Goal: Navigation & Orientation: Find specific page/section

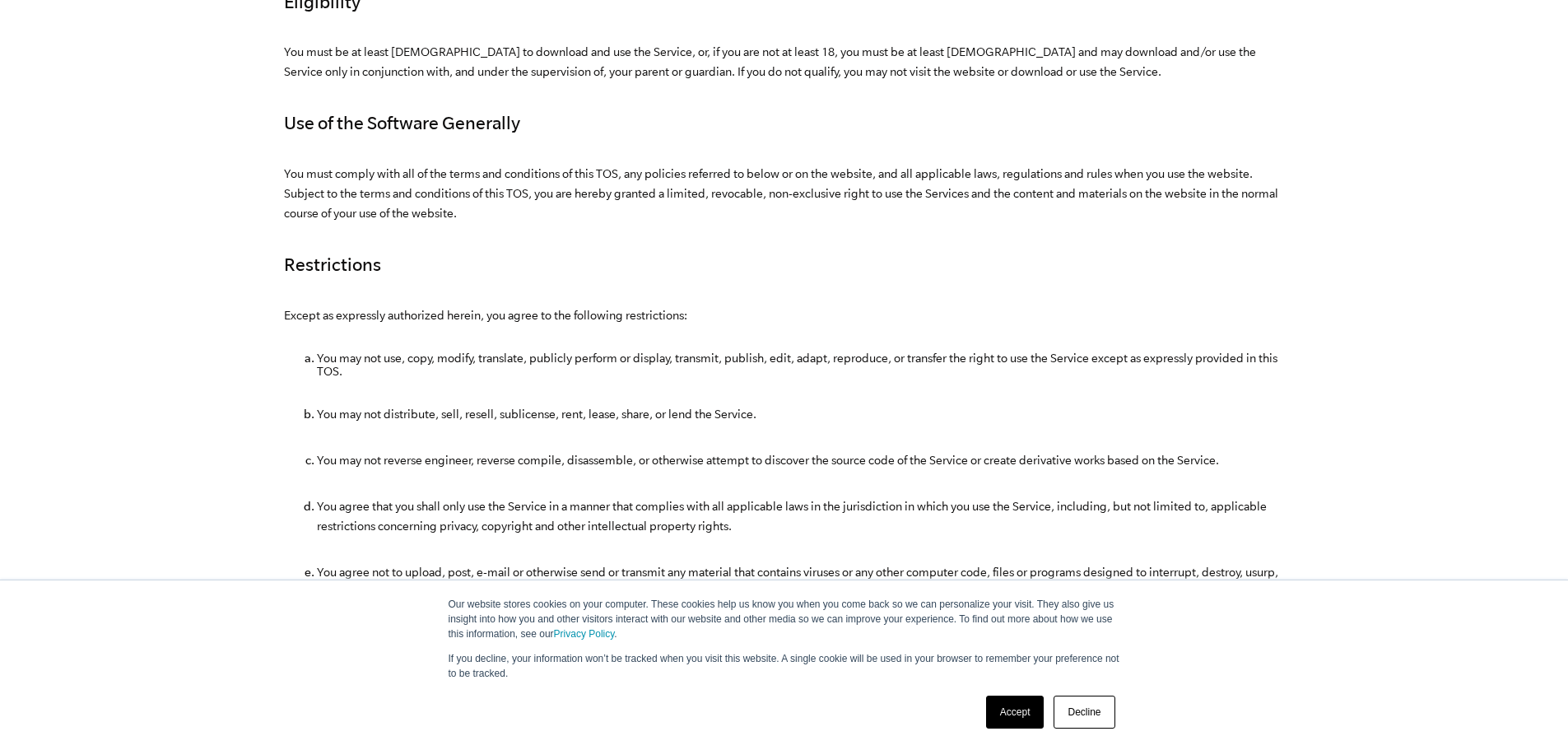
scroll to position [659, 0]
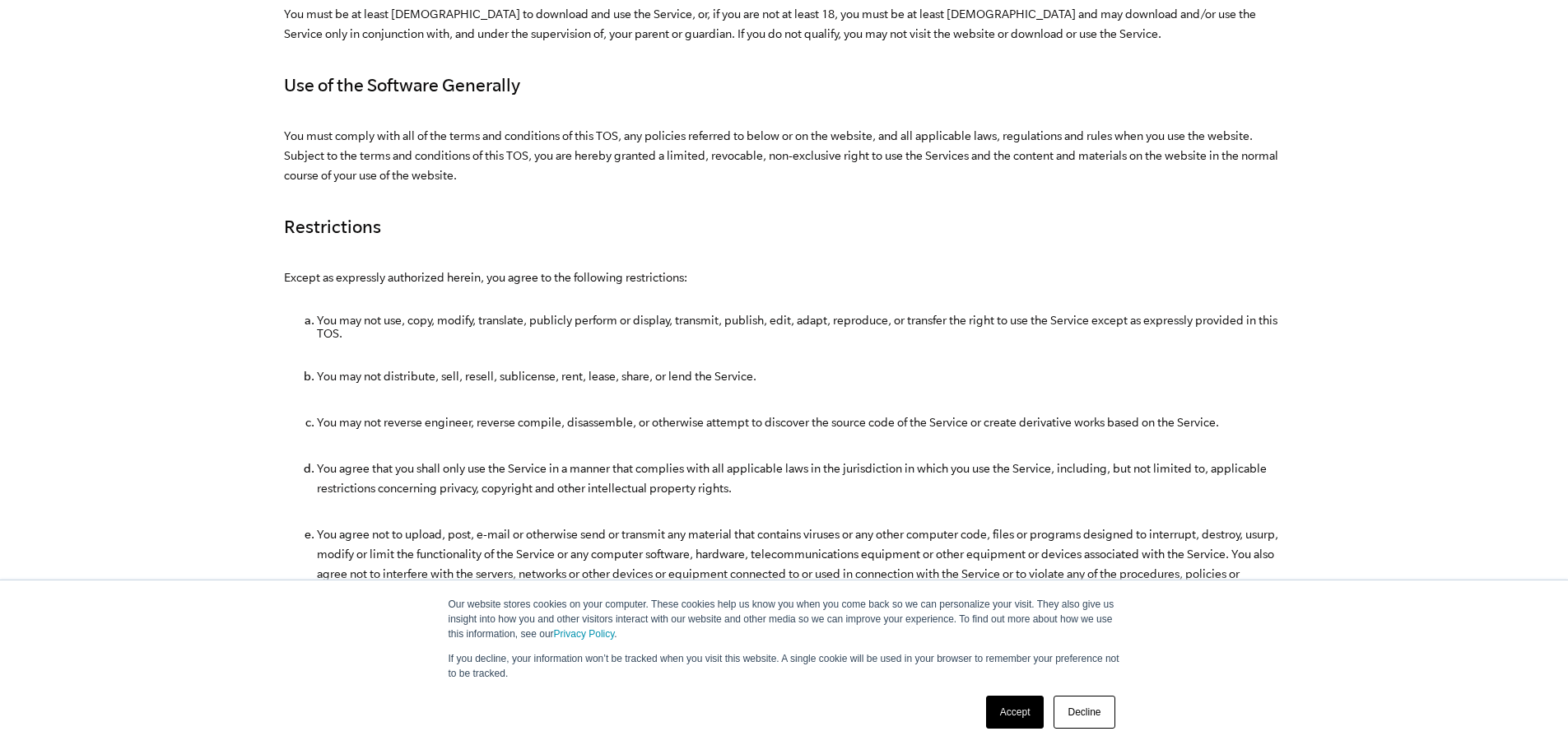
click at [1023, 702] on link "Accept" at bounding box center [1015, 712] width 58 height 33
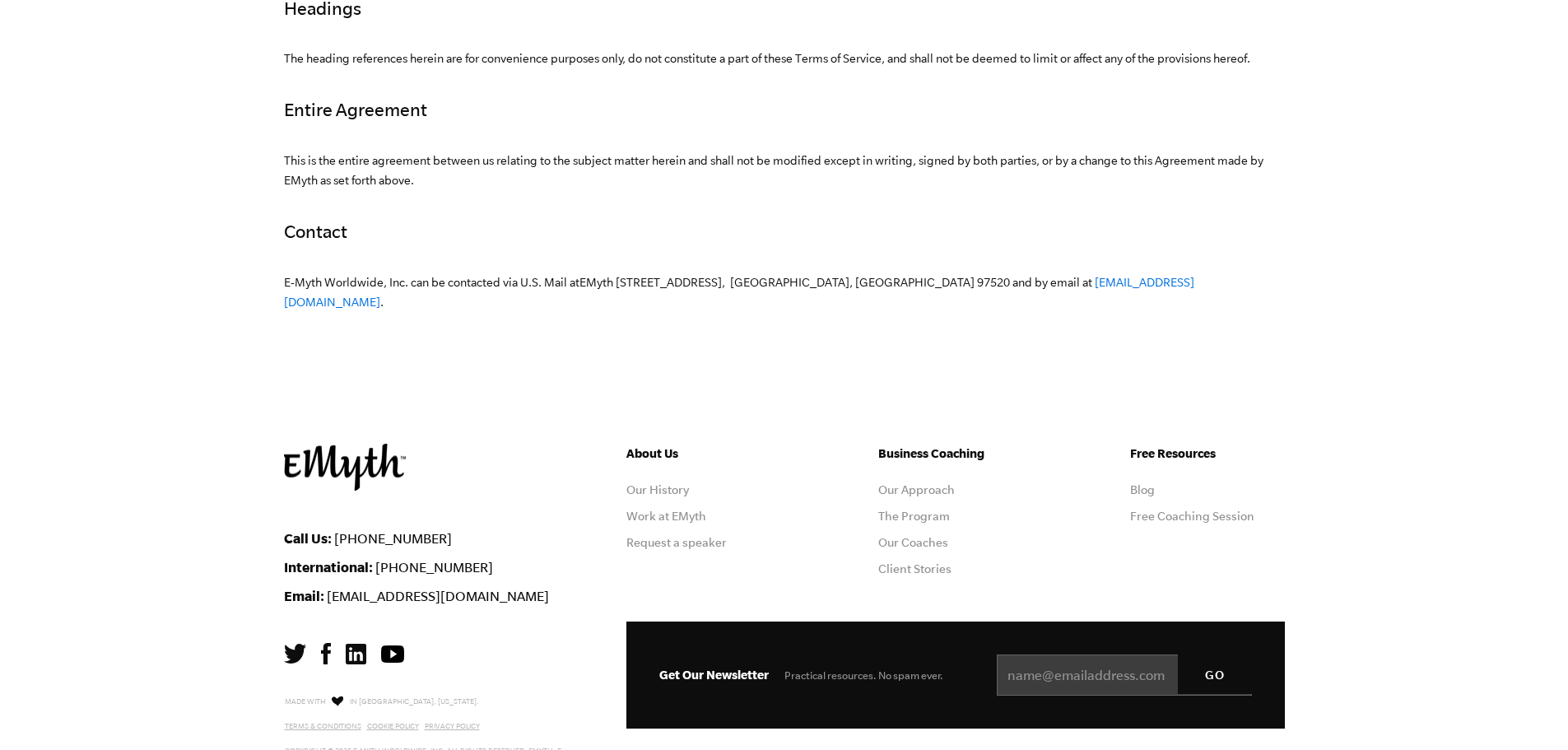
scroll to position [5052, 0]
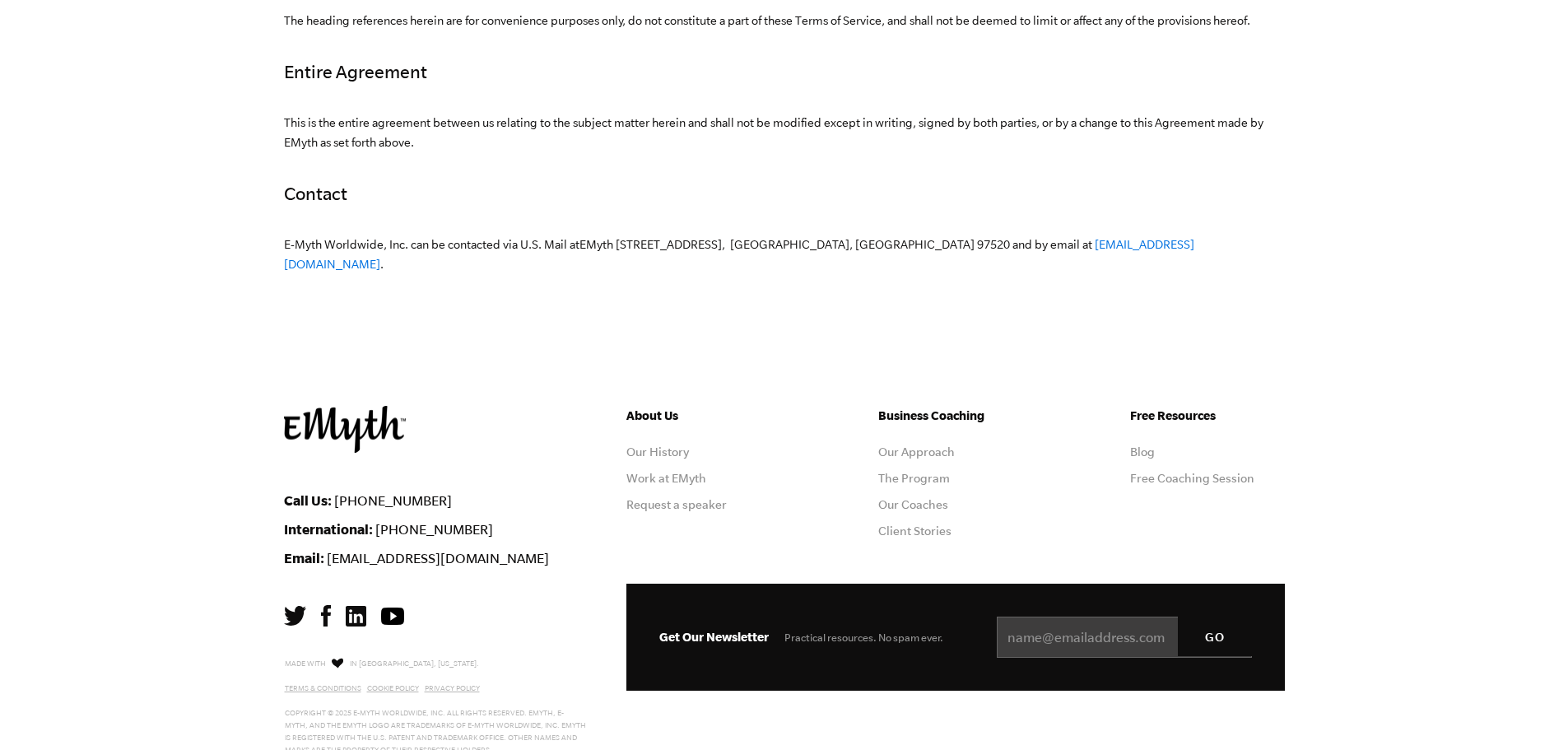
click at [925, 472] on link "The Program" at bounding box center [914, 478] width 71 height 13
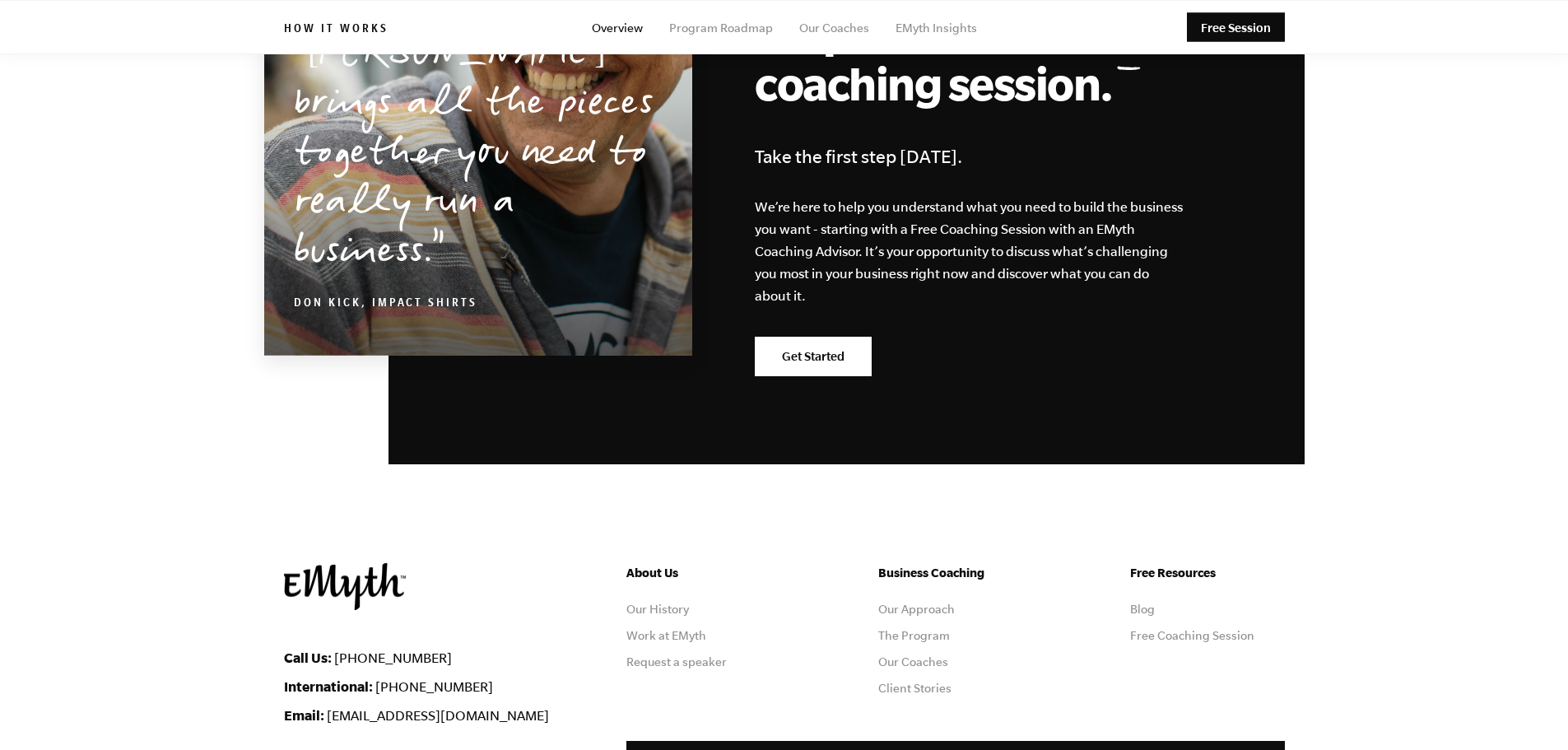
scroll to position [8118, 0]
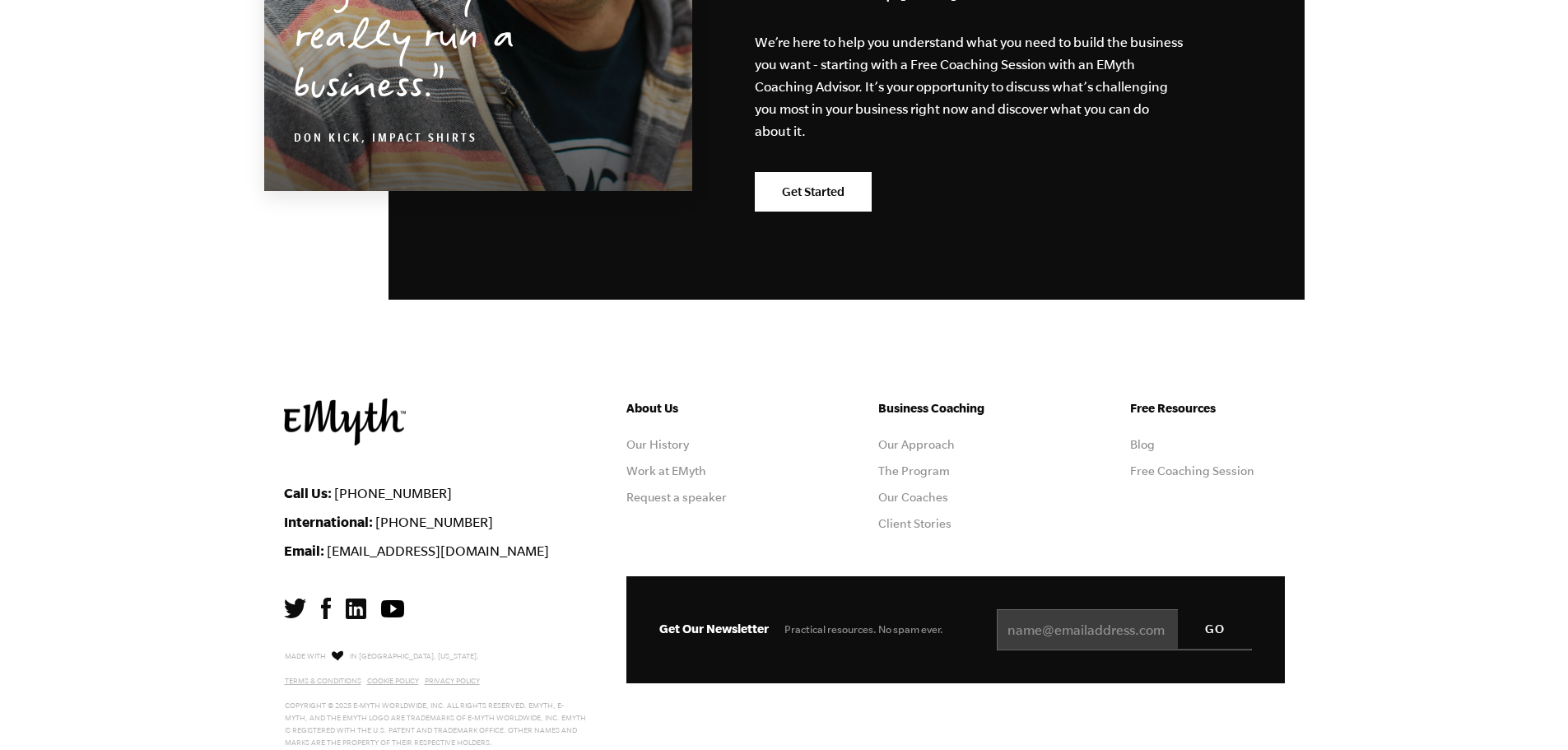
click at [320, 648] on p "Made with in Ashland, Oregon. Terms & Conditions Cookie Policy Privacy Policy C…" at bounding box center [436, 699] width 302 height 101
click at [338, 677] on link "Terms & Conditions" at bounding box center [323, 680] width 76 height 9
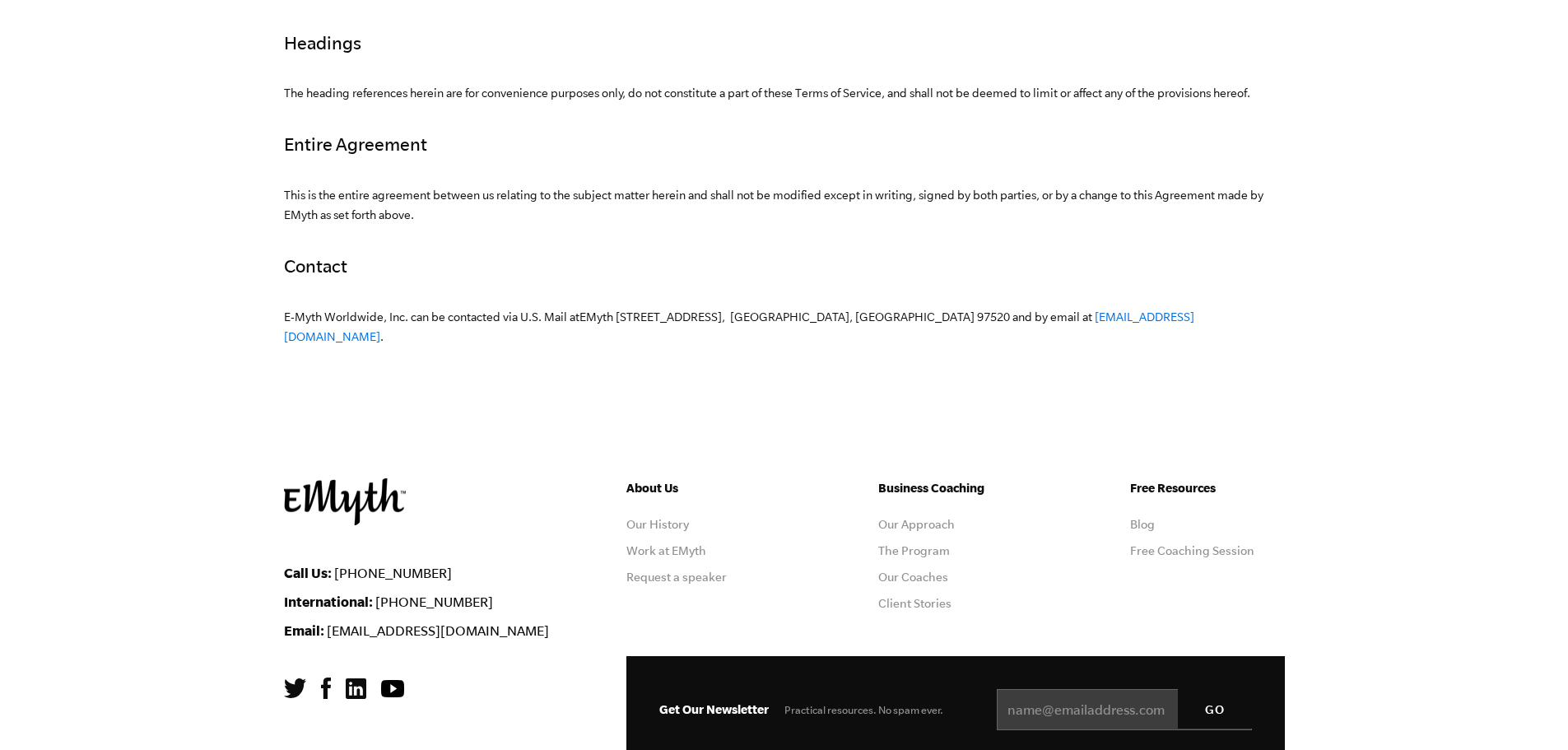
scroll to position [5052, 0]
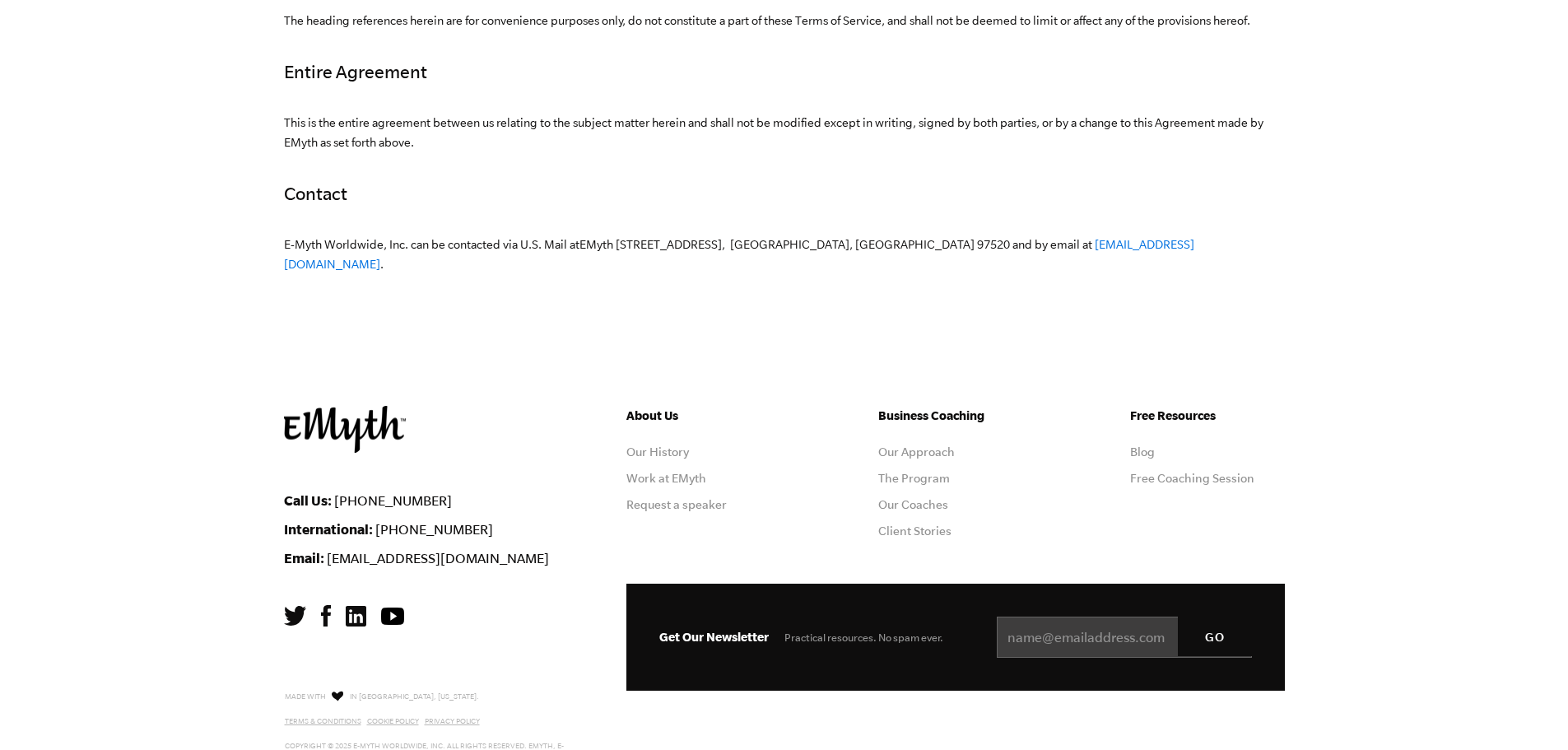
click at [924, 498] on link "Our Coaches" at bounding box center [913, 505] width 70 height 13
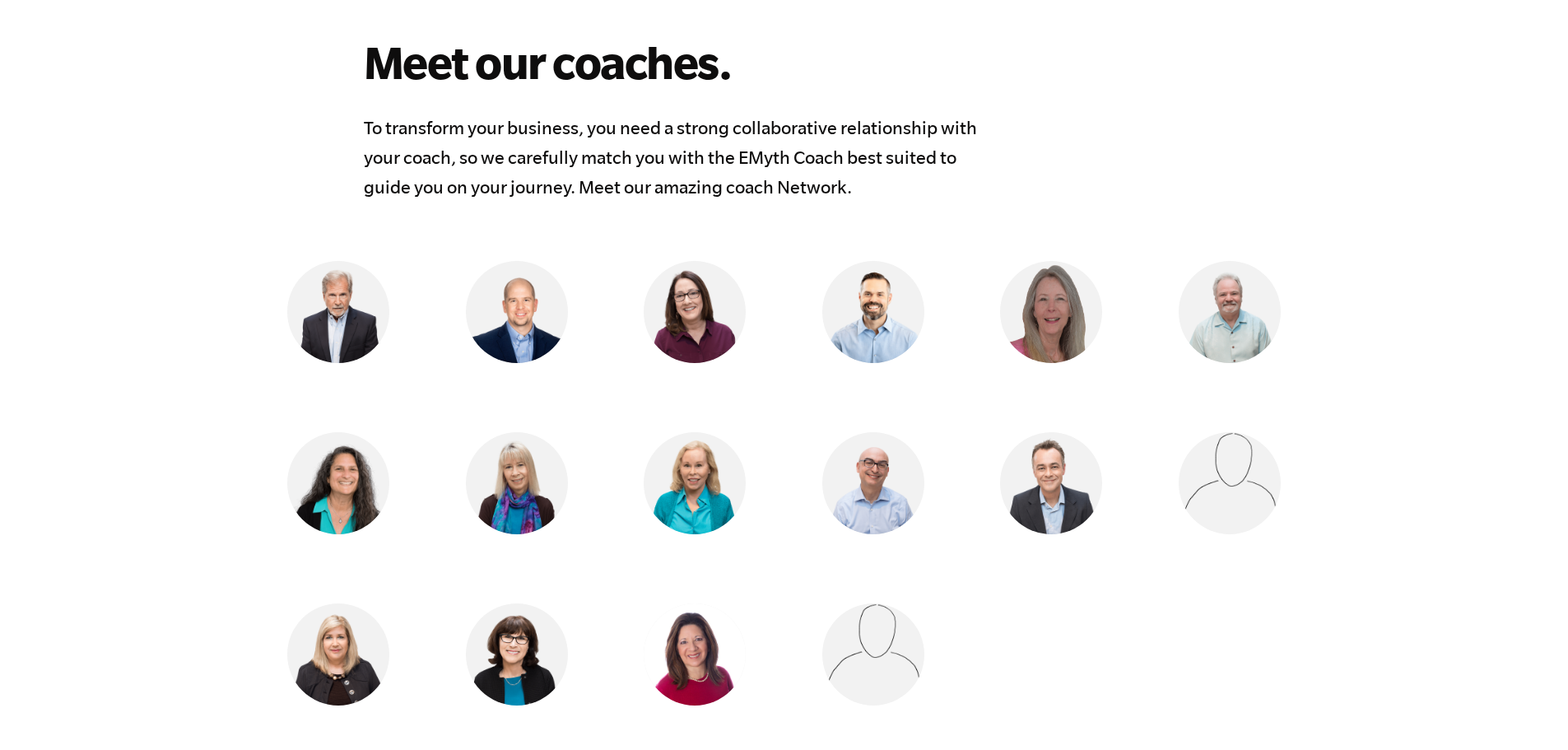
scroll to position [1317, 0]
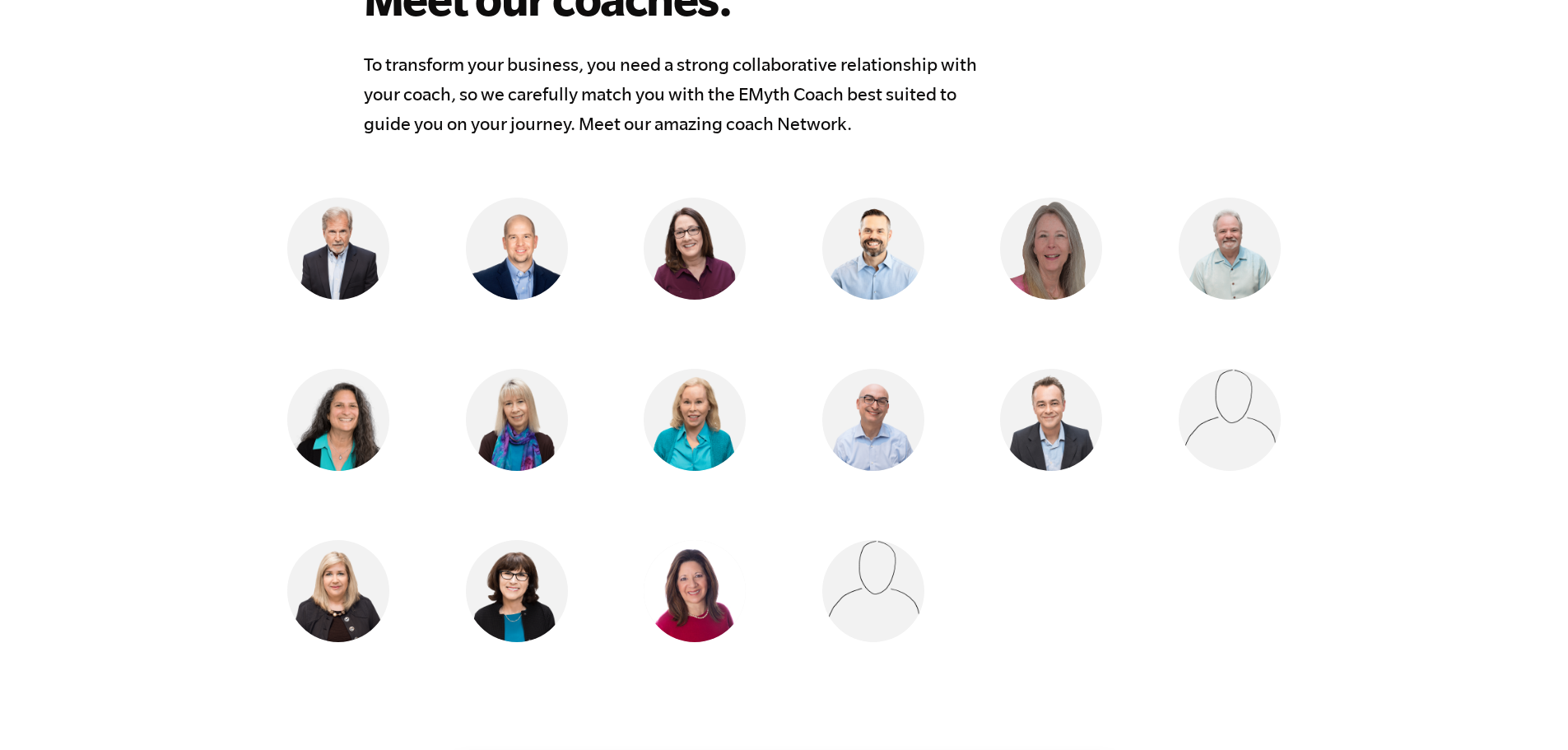
click at [528, 417] on img at bounding box center [517, 419] width 102 height 102
click at [502, 414] on img at bounding box center [517, 419] width 102 height 102
click at [510, 483] on ul "Steve Edkins Aurora, OH Jonathan Slater Aiken, South Carolina Melinda Lawson Dr…" at bounding box center [784, 454] width 1061 height 514
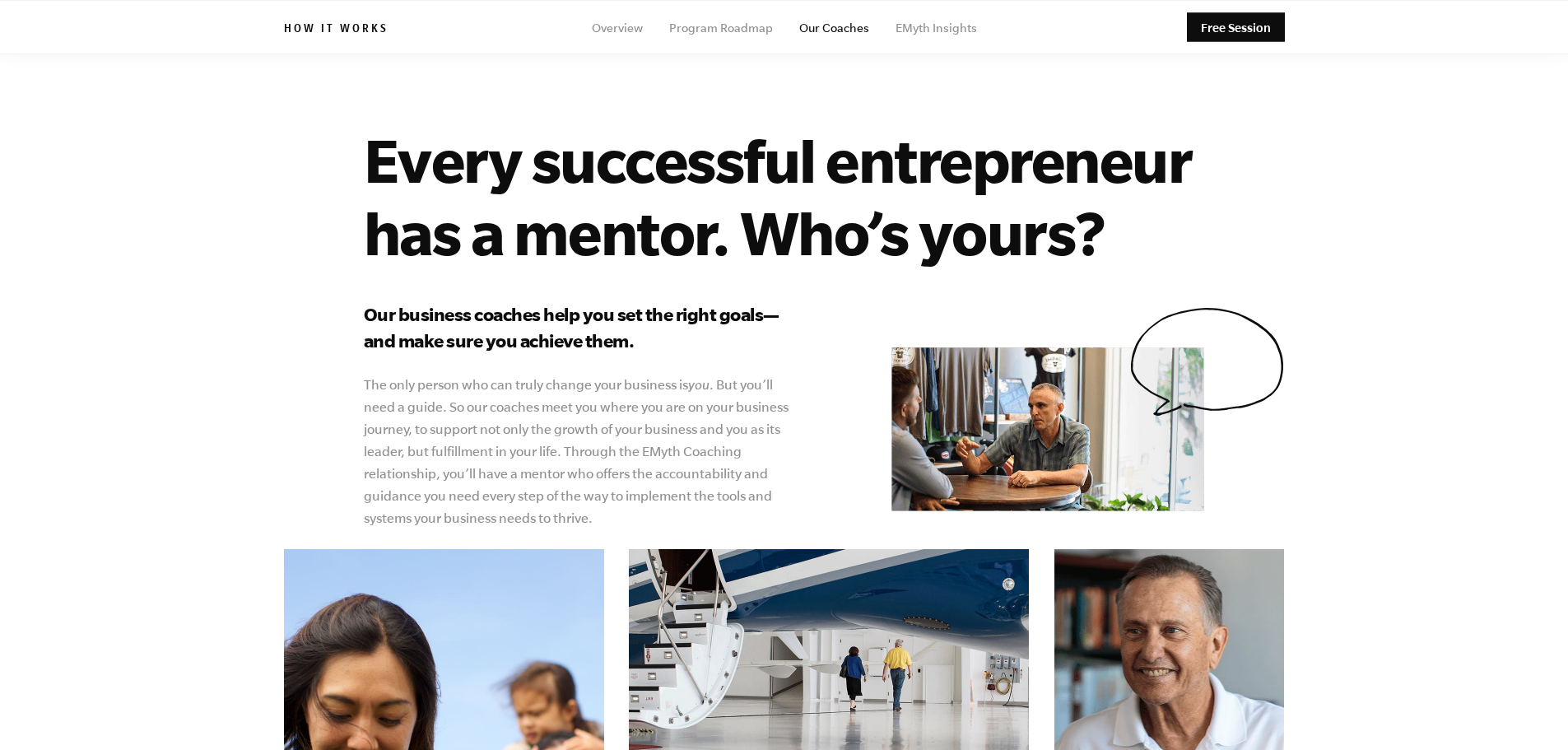
scroll to position [0, 0]
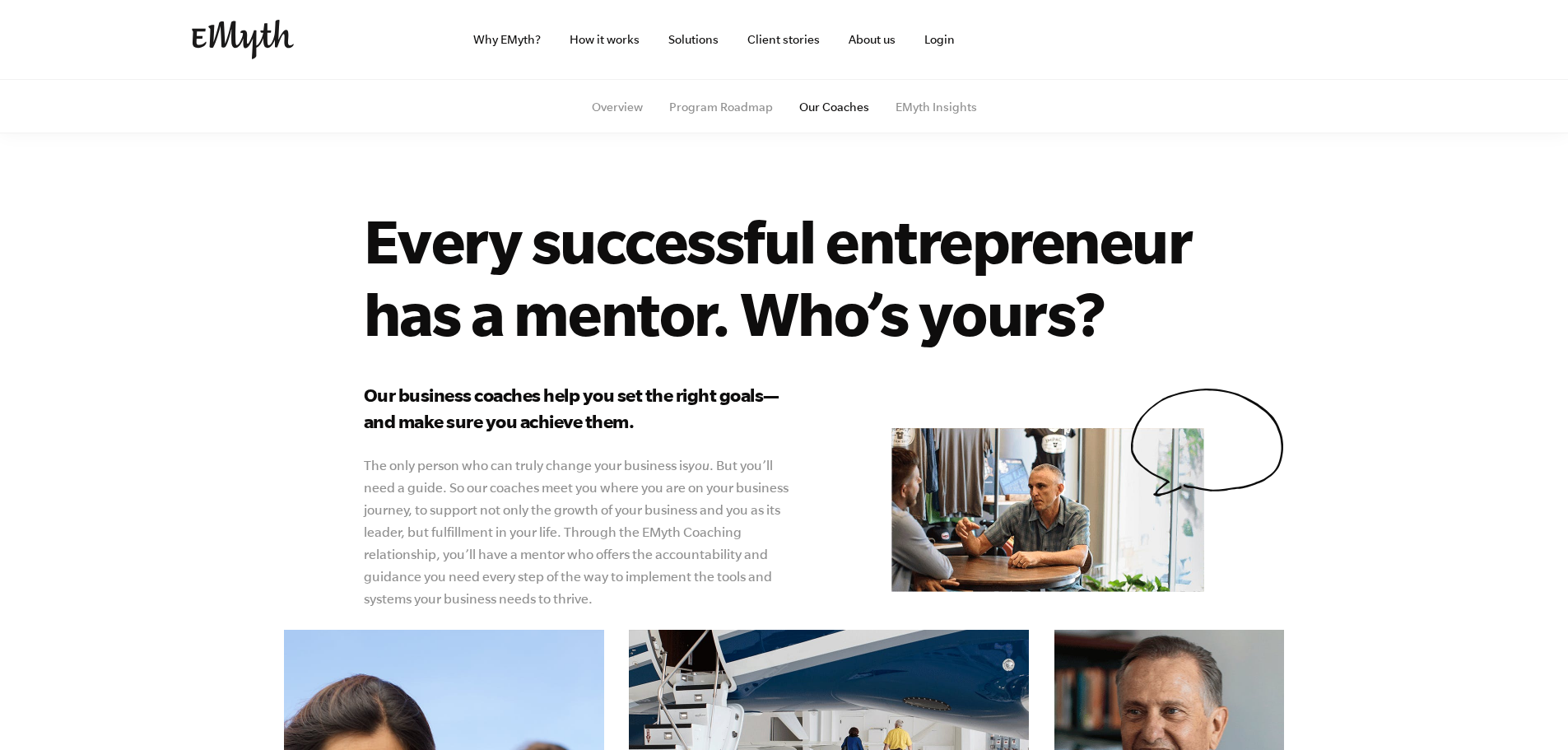
click at [939, 36] on link "Login" at bounding box center [940, 39] width 57 height 79
